Goal: Task Accomplishment & Management: Complete application form

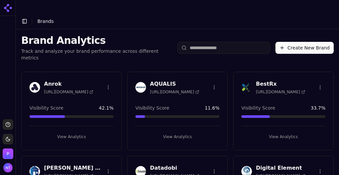
click at [311, 42] on button "Create New Brand" at bounding box center [305, 48] width 58 height 12
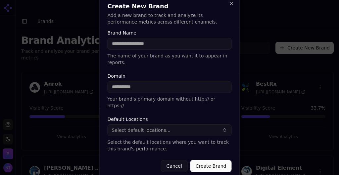
type input "*"
click at [232, 6] on button "Close" at bounding box center [231, 3] width 5 height 5
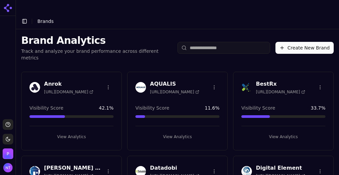
click at [297, 42] on button "Create New Brand" at bounding box center [305, 48] width 58 height 12
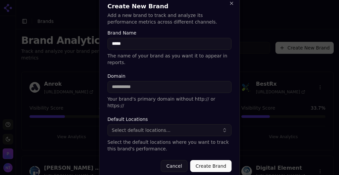
type input "*****"
paste input "**********"
type input "**********"
click at [168, 124] on button "Select default locations..." at bounding box center [170, 130] width 124 height 12
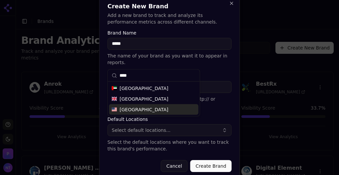
type input "****"
click at [160, 111] on div "United States" at bounding box center [153, 109] width 89 height 11
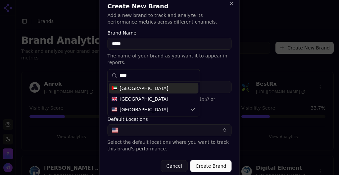
click at [235, 97] on div "**********" at bounding box center [169, 87] width 141 height 185
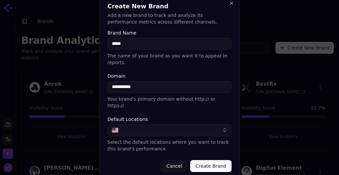
click at [115, 49] on input "*****" at bounding box center [170, 44] width 124 height 12
type input "*****"
click at [206, 160] on button "Create Brand" at bounding box center [211, 166] width 41 height 12
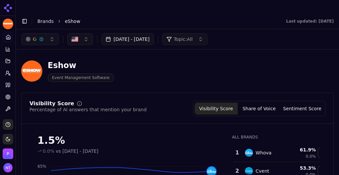
click at [48, 19] on link "Brands" at bounding box center [45, 21] width 16 height 5
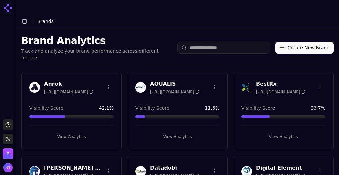
scroll to position [970, 0]
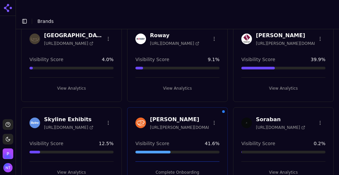
click at [186, 167] on button "Complete Onboarding" at bounding box center [178, 172] width 84 height 11
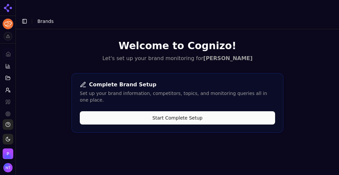
click at [183, 111] on button "Start Complete Setup" at bounding box center [177, 117] width 195 height 13
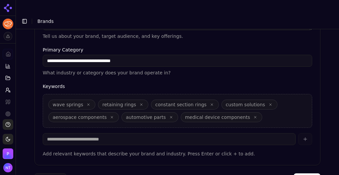
scroll to position [250, 0]
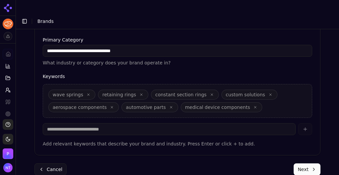
click at [313, 163] on button "Next" at bounding box center [307, 169] width 27 height 12
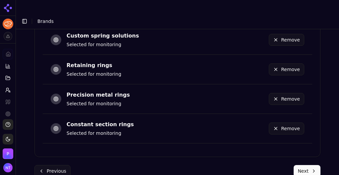
click at [304, 165] on button "Next" at bounding box center [307, 171] width 27 height 12
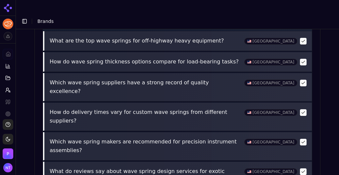
scroll to position [379, 0]
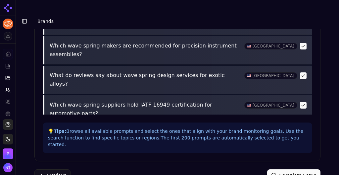
click at [298, 169] on button "Complete Setup" at bounding box center [293, 175] width 53 height 12
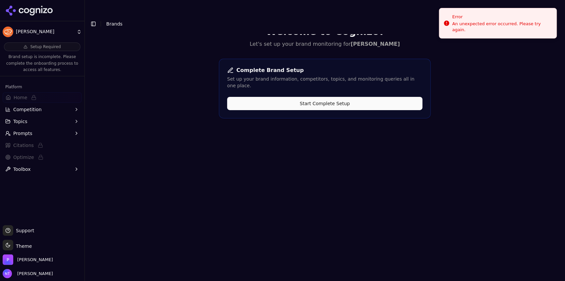
scroll to position [20, 0]
click at [92, 19] on button "Toggle Sidebar" at bounding box center [93, 23] width 9 height 9
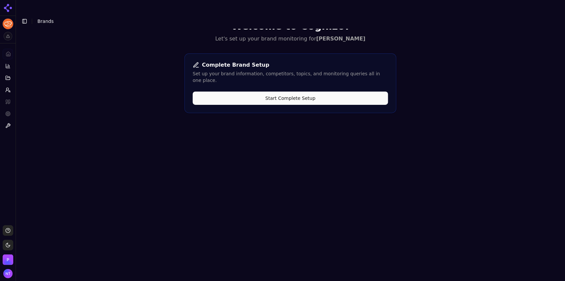
click at [27, 17] on button "Toggle Sidebar" at bounding box center [24, 21] width 9 height 9
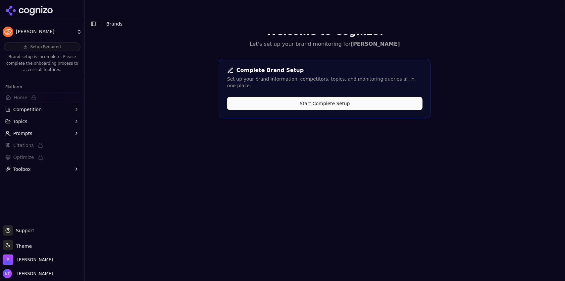
click at [39, 32] on html "Smalley Setup Required Brand setup is incomplete. Please complete the onboardin…" at bounding box center [282, 147] width 565 height 294
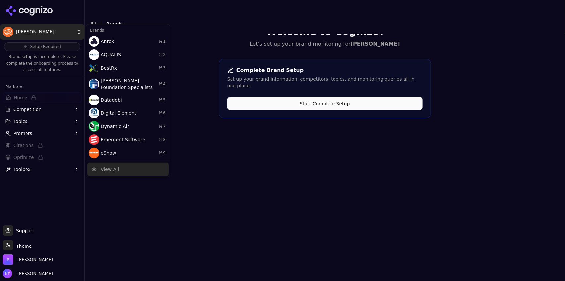
click at [126, 169] on div "View All" at bounding box center [127, 168] width 81 height 13
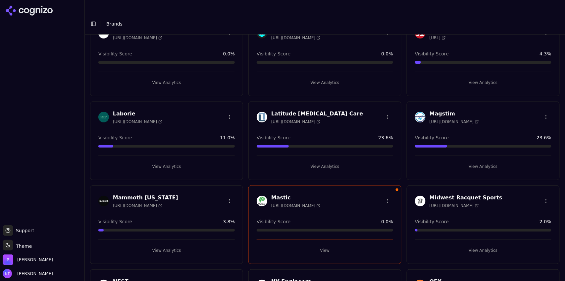
scroll to position [767, 0]
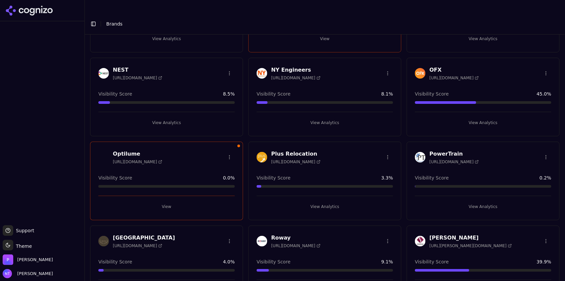
click at [155, 201] on button "View" at bounding box center [166, 206] width 137 height 11
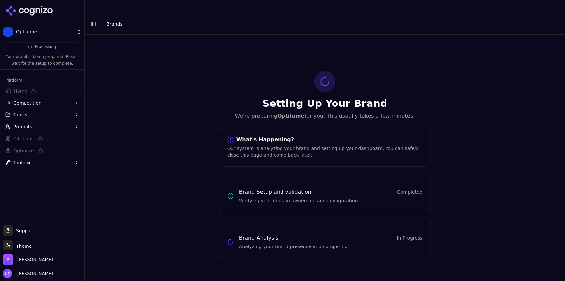
click at [85, 13] on button "Toggle Sidebar" at bounding box center [84, 140] width 5 height 281
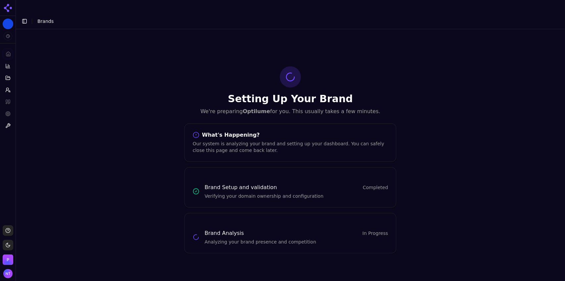
click at [25, 17] on button "Toggle Sidebar" at bounding box center [24, 21] width 9 height 9
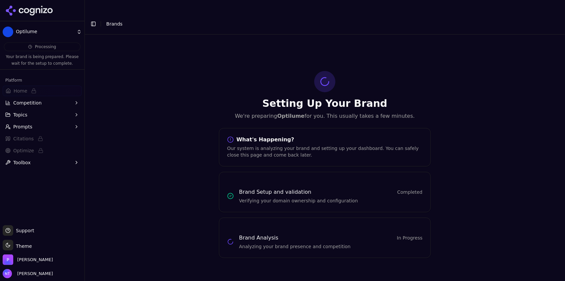
click at [22, 32] on html "Optilume Processing Your brand is being prepared. Please wait for the setup to …" at bounding box center [282, 147] width 565 height 294
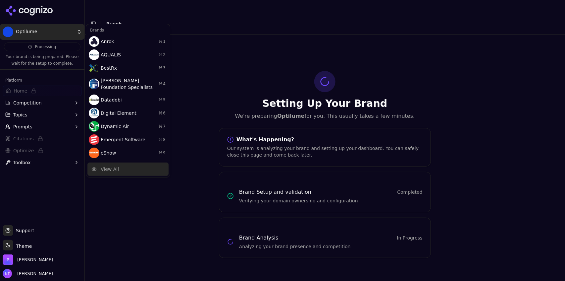
click at [116, 169] on div "View All" at bounding box center [110, 169] width 18 height 7
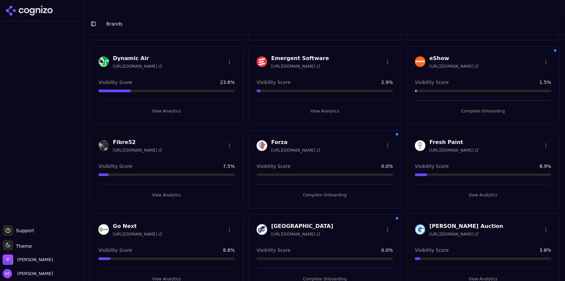
scroll to position [183, 0]
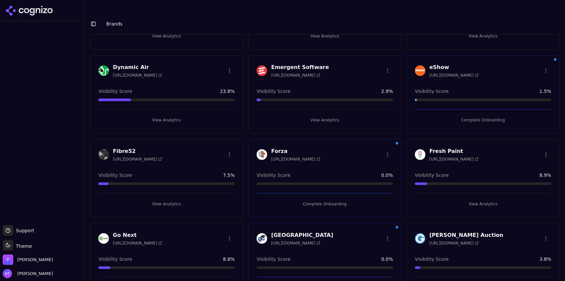
click at [336, 198] on button "Complete Onboarding" at bounding box center [325, 203] width 137 height 11
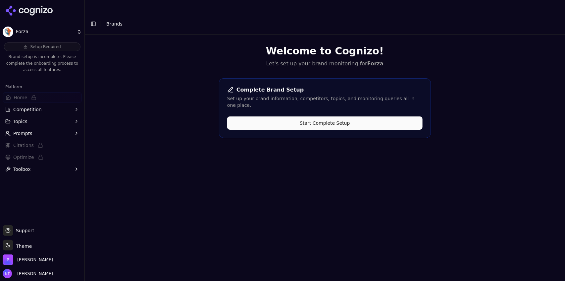
click at [95, 19] on button "Toggle Sidebar" at bounding box center [93, 23] width 9 height 9
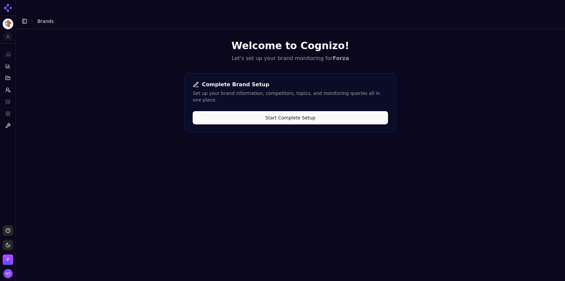
click at [25, 17] on button "Toggle Sidebar" at bounding box center [24, 21] width 9 height 9
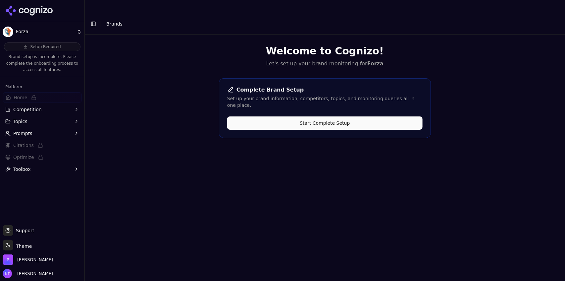
click at [98, 19] on div "Toggle Sidebar Brands" at bounding box center [318, 23] width 467 height 9
click at [94, 19] on button "Toggle Sidebar" at bounding box center [93, 23] width 9 height 9
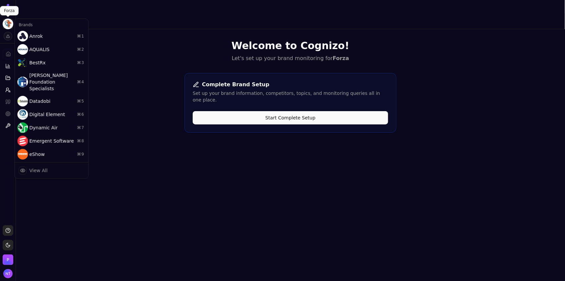
click at [7, 24] on html "Forza Platform Home Competition Topics Prompts Citations Optimize Toolbox Suppo…" at bounding box center [282, 147] width 565 height 294
click at [37, 167] on div "View All" at bounding box center [38, 170] width 18 height 7
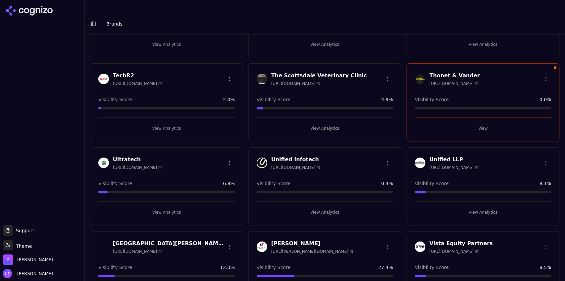
scroll to position [1195, 0]
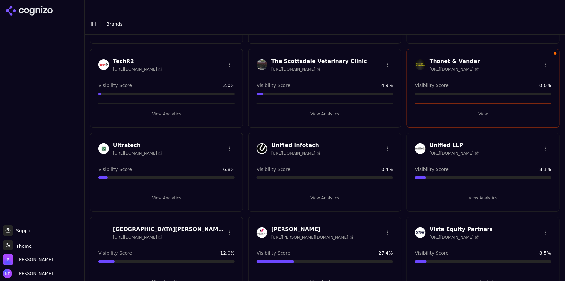
click at [473, 192] on button "View Analytics" at bounding box center [483, 197] width 137 height 11
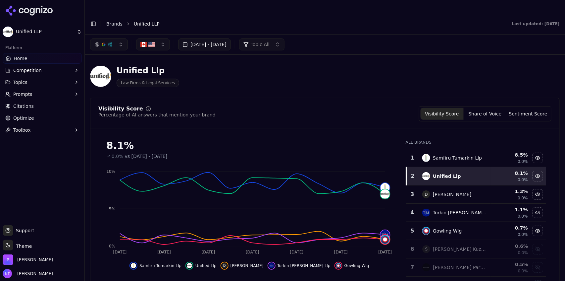
click at [110, 21] on link "Brands" at bounding box center [114, 23] width 16 height 5
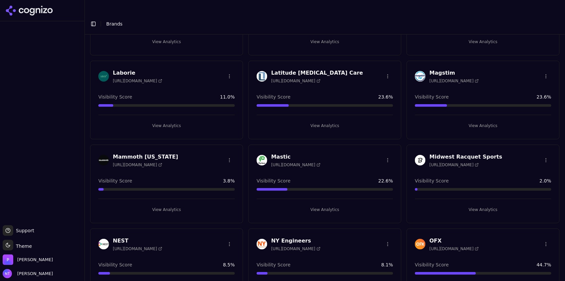
scroll to position [599, 0]
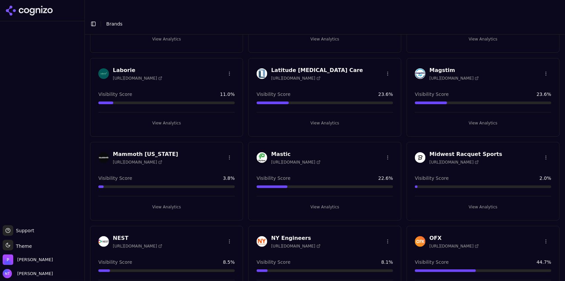
click at [328, 201] on button "View Analytics" at bounding box center [325, 206] width 137 height 11
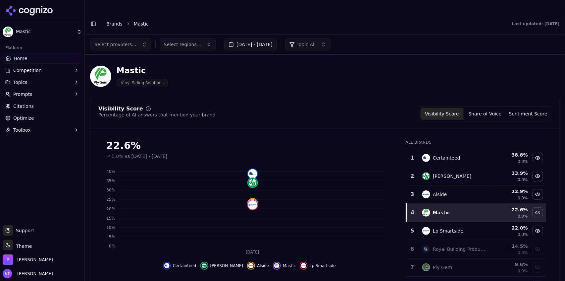
click at [38, 70] on span "Competition" at bounding box center [27, 70] width 28 height 7
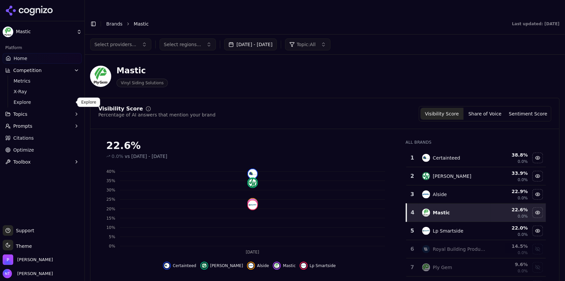
click at [41, 103] on span "Explore" at bounding box center [43, 102] width 58 height 7
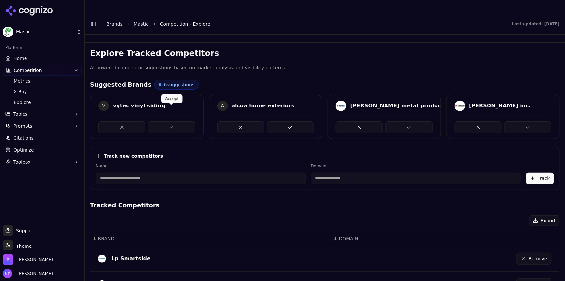
click at [163, 121] on button at bounding box center [171, 127] width 47 height 12
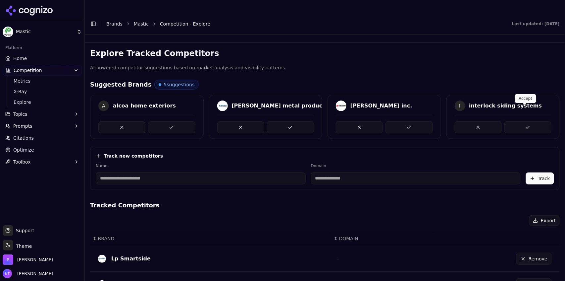
click at [519, 121] on button at bounding box center [528, 127] width 47 height 12
click at [518, 121] on button at bounding box center [528, 127] width 47 height 12
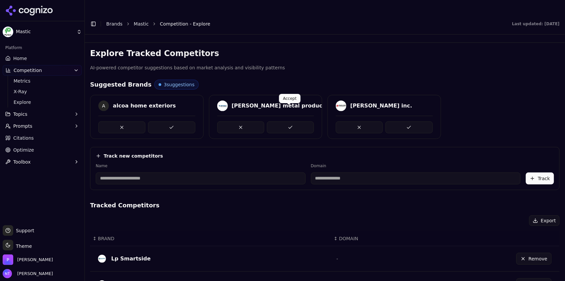
click at [291, 121] on button at bounding box center [290, 127] width 47 height 12
click at [177, 121] on button at bounding box center [171, 127] width 47 height 12
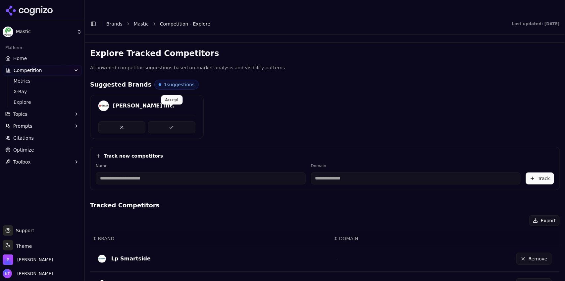
click at [283, 109] on div "englert inc." at bounding box center [325, 117] width 470 height 44
click at [187, 121] on button at bounding box center [171, 127] width 47 height 12
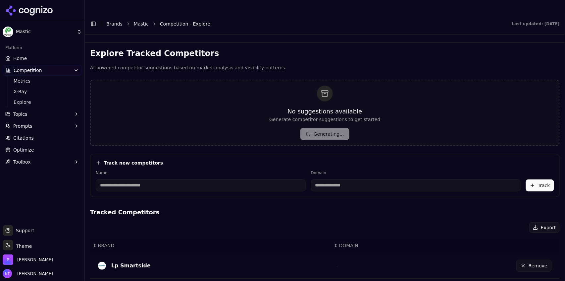
click at [30, 59] on link "Home" at bounding box center [42, 58] width 79 height 11
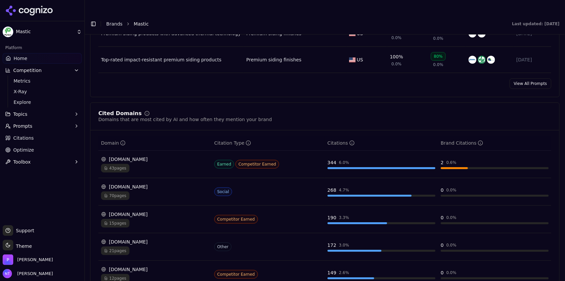
scroll to position [643, 0]
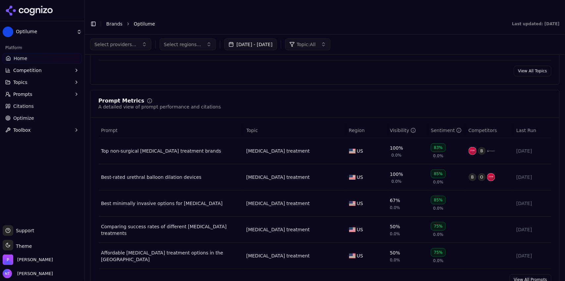
scroll to position [229, 0]
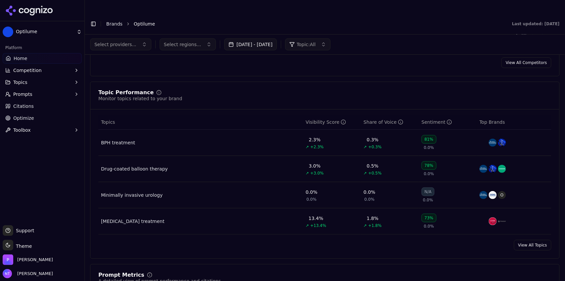
click at [124, 139] on div "BPH treatment" at bounding box center [118, 142] width 34 height 7
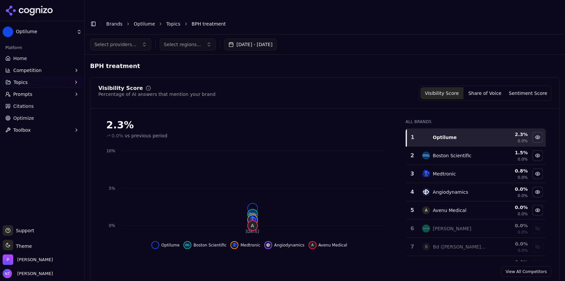
scroll to position [183, 0]
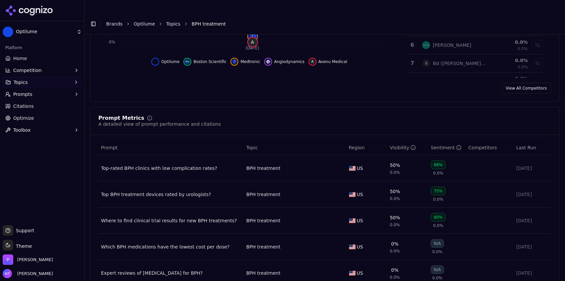
click at [193, 165] on div "Top-rated BPH clinics with low complication rates?" at bounding box center [171, 168] width 140 height 7
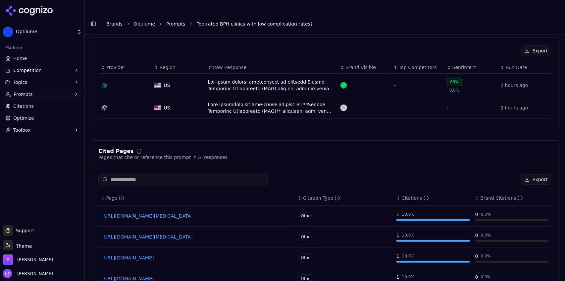
scroll to position [224, 0]
click at [275, 78] on div "Data table" at bounding box center [271, 84] width 127 height 13
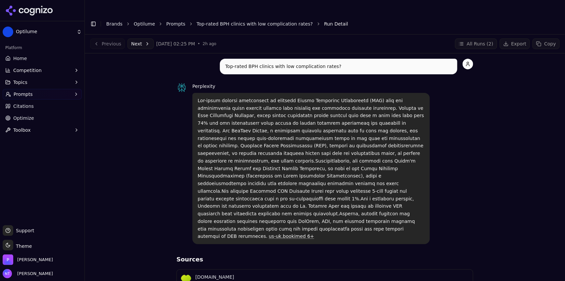
drag, startPoint x: 343, startPoint y: 200, endPoint x: 349, endPoint y: 201, distance: 5.6
click at [349, 201] on p "us-uk.bookimed 6+" at bounding box center [311, 168] width 227 height 143
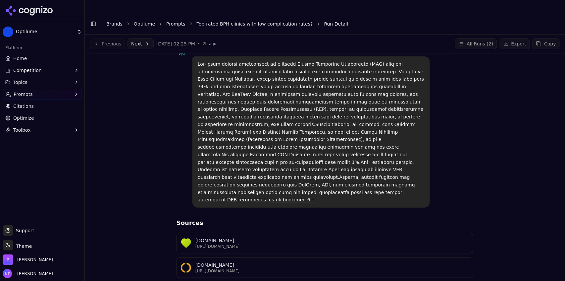
scroll to position [9, 0]
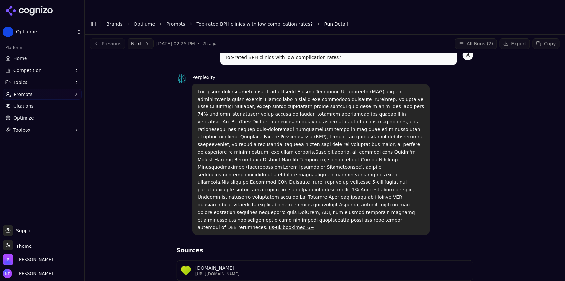
click at [34, 70] on span "Competition" at bounding box center [27, 70] width 28 height 7
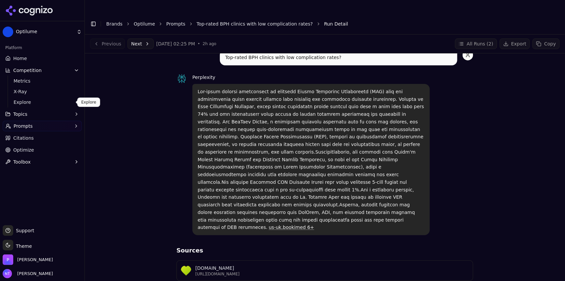
click at [20, 100] on span "Explore" at bounding box center [43, 102] width 58 height 7
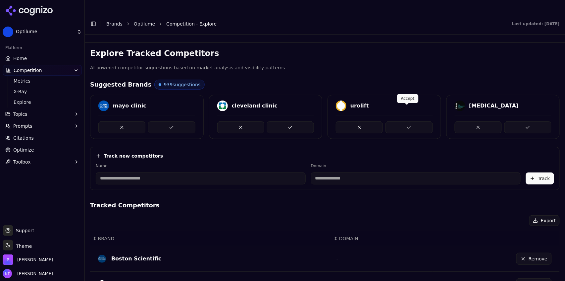
click at [405, 121] on button at bounding box center [409, 127] width 47 height 12
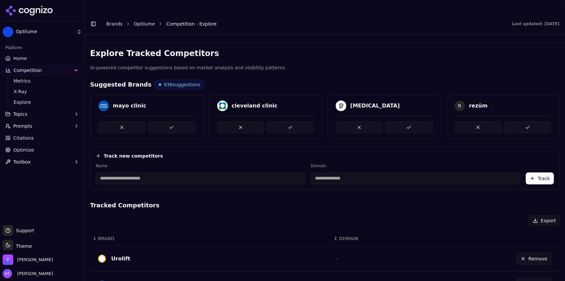
click at [405, 121] on button at bounding box center [409, 127] width 47 height 12
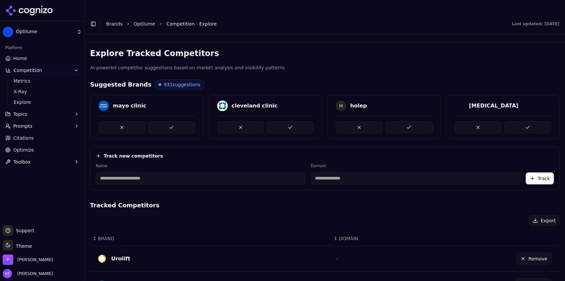
click at [405, 121] on button at bounding box center [409, 127] width 47 height 12
click at [20, 57] on span "Home" at bounding box center [20, 58] width 14 height 7
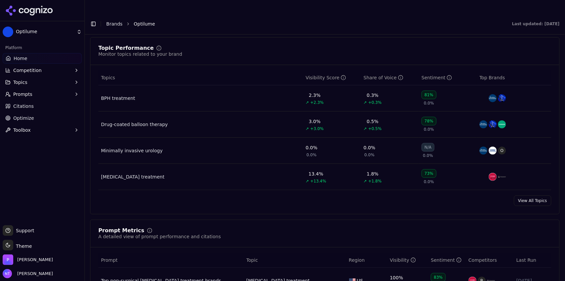
scroll to position [276, 0]
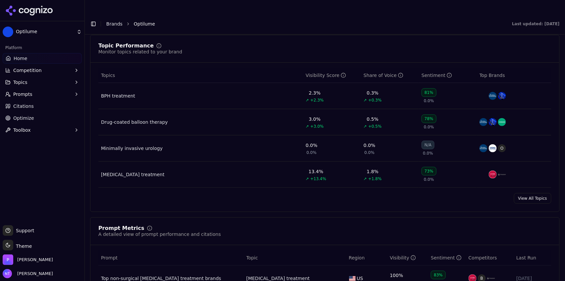
click at [114, 92] on div "BPH treatment" at bounding box center [118, 95] width 34 height 7
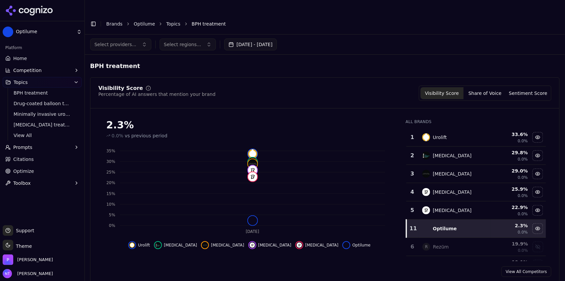
click at [113, 21] on link "Brands" at bounding box center [114, 23] width 16 height 5
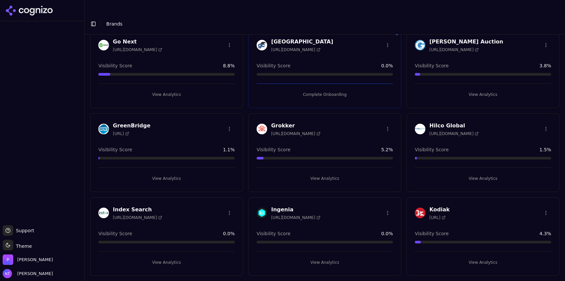
scroll to position [387, 0]
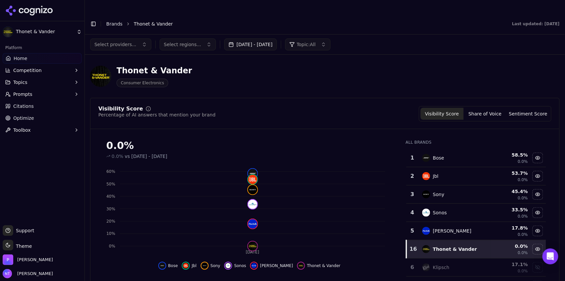
click at [94, 19] on button "Toggle Sidebar" at bounding box center [93, 23] width 9 height 9
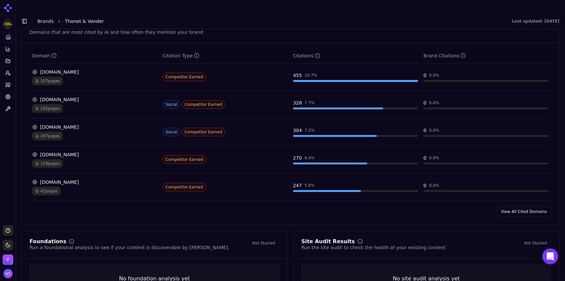
scroll to position [711, 0]
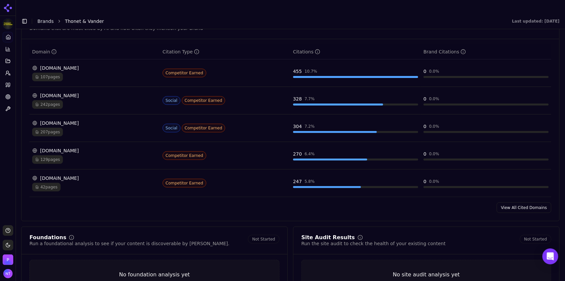
click at [515, 202] on link "View All Cited Domains" at bounding box center [524, 207] width 55 height 11
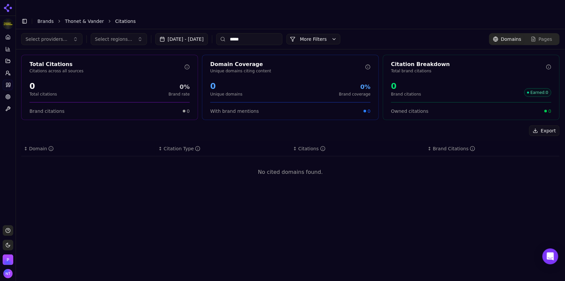
click at [261, 33] on input "*****" at bounding box center [249, 39] width 66 height 12
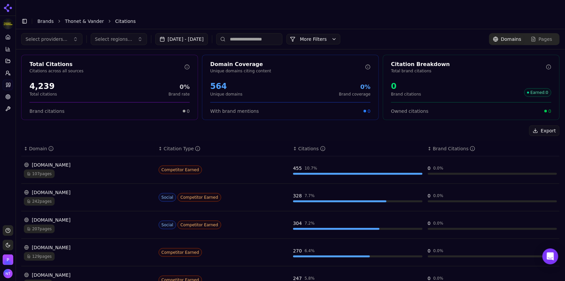
click at [56, 36] on span "Select providers..." at bounding box center [47, 39] width 42 height 7
click at [54, 46] on div "ChatGPT-Search Google AI Overviews Perplexity" at bounding box center [50, 65] width 66 height 41
click at [55, 51] on span "ChatGPT-Search" at bounding box center [46, 52] width 37 height 7
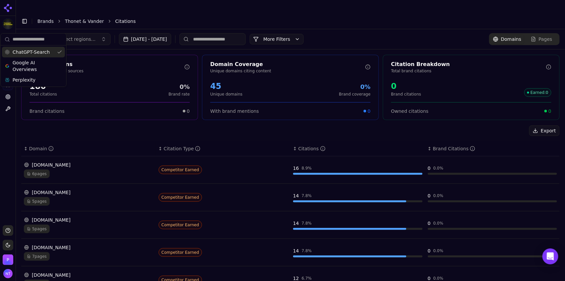
click at [186, 17] on div "Toggle Sidebar Brands Thonet & [PERSON_NAME] Citations" at bounding box center [284, 21] width 536 height 9
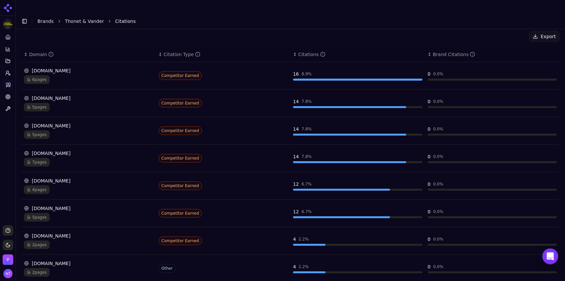
scroll to position [95, 0]
